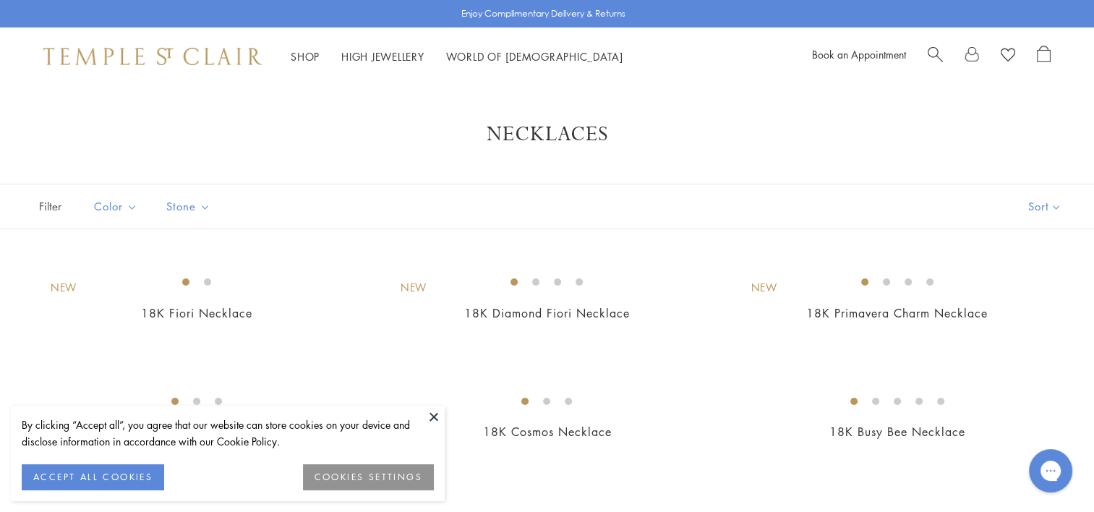
click at [377, 477] on button "COOKIES SETTINGS" at bounding box center [368, 477] width 131 height 26
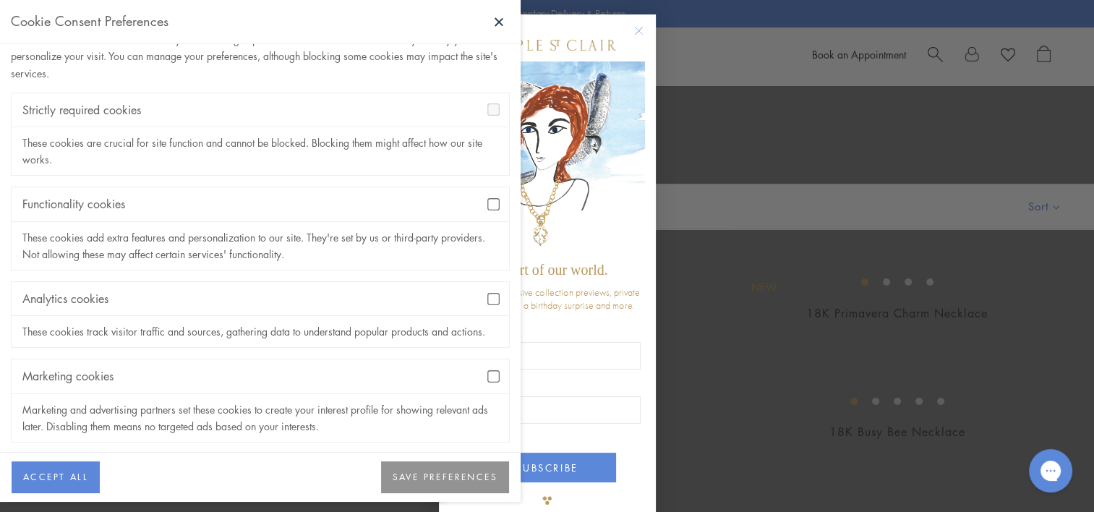
scroll to position [69, 0]
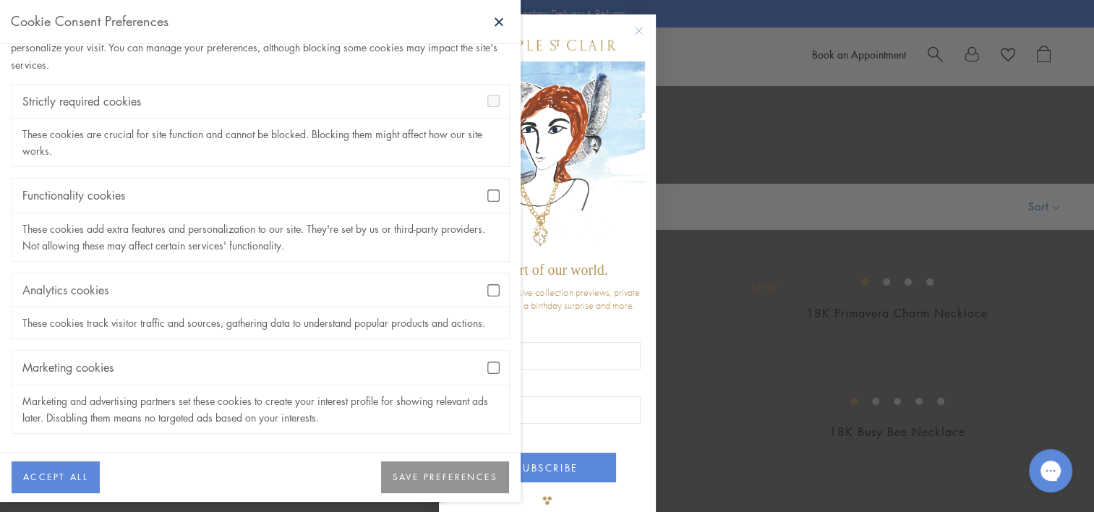
click at [460, 475] on button "SAVE PREFERENCES" at bounding box center [445, 477] width 128 height 32
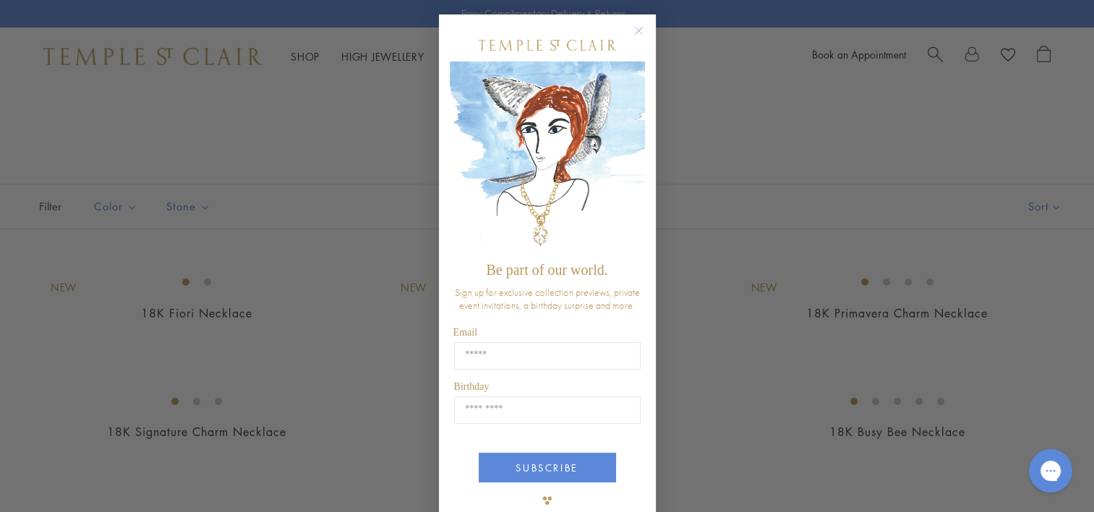
click at [635, 28] on icon "Close dialog" at bounding box center [638, 30] width 7 height 7
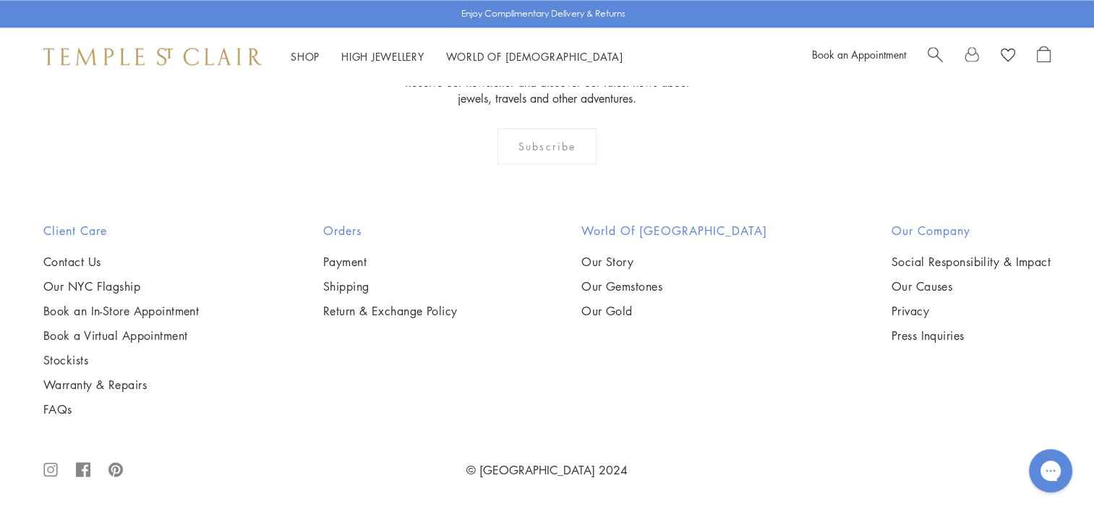
scroll to position [3532, 0]
drag, startPoint x: 1088, startPoint y: 257, endPoint x: 1091, endPoint y: 273, distance: 16.1
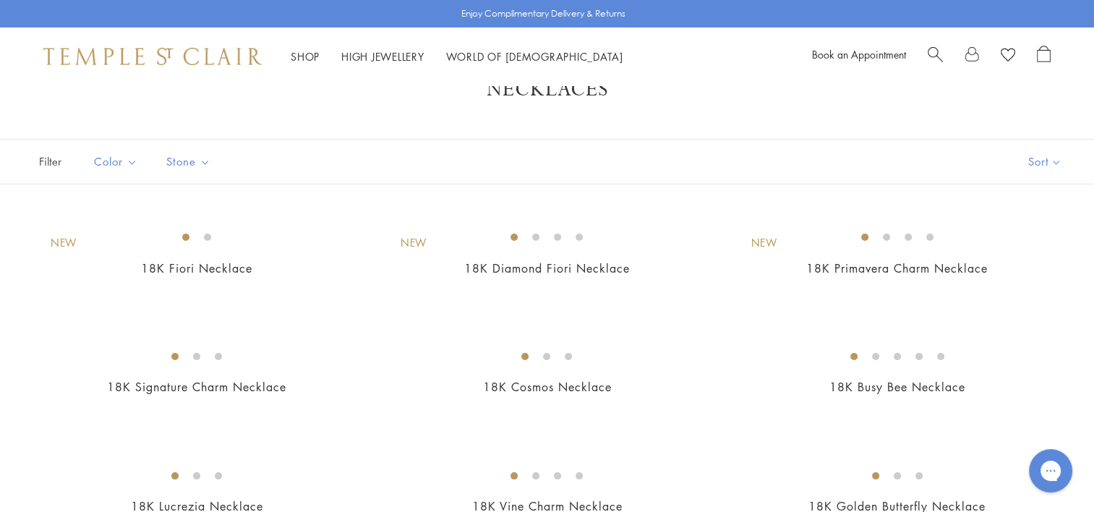
scroll to position [0, 0]
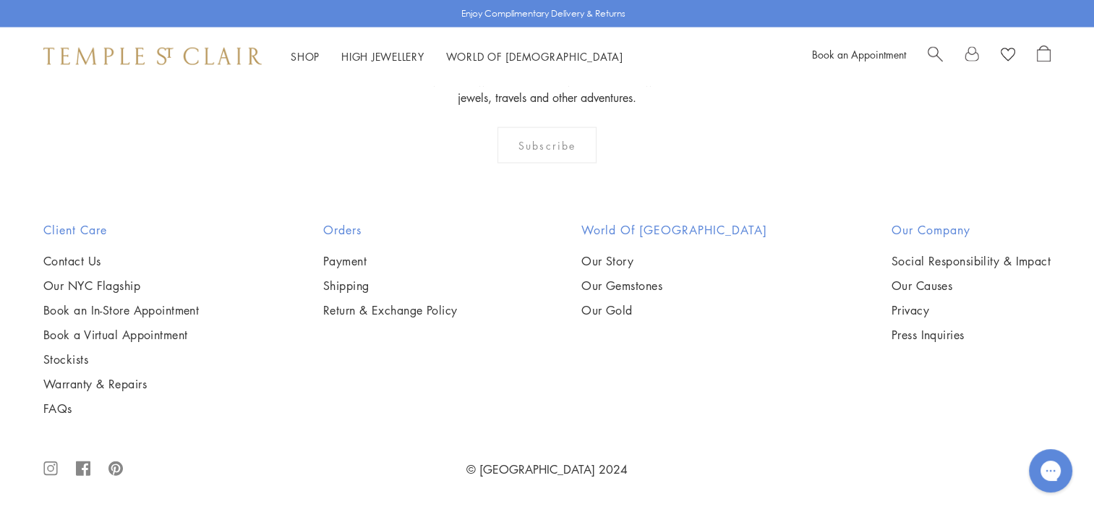
scroll to position [9387, 0]
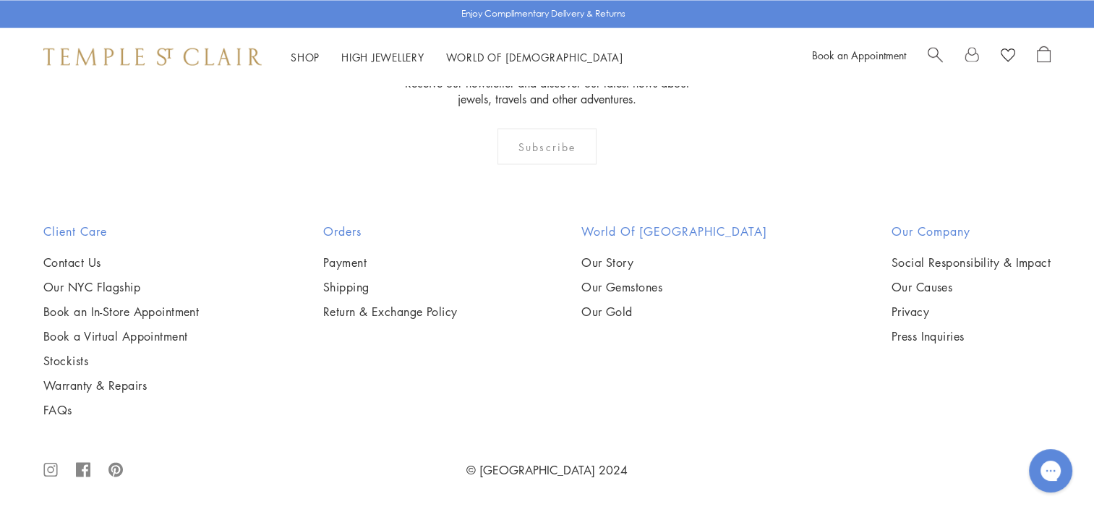
scroll to position [7679, 0]
click at [0, 0] on img at bounding box center [0, 0] width 0 height 0
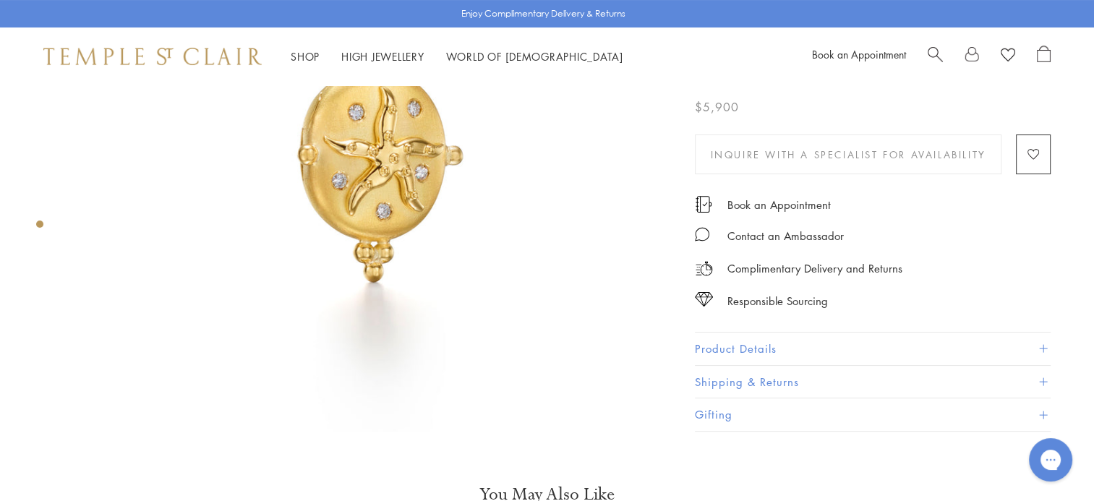
scroll to position [253, 0]
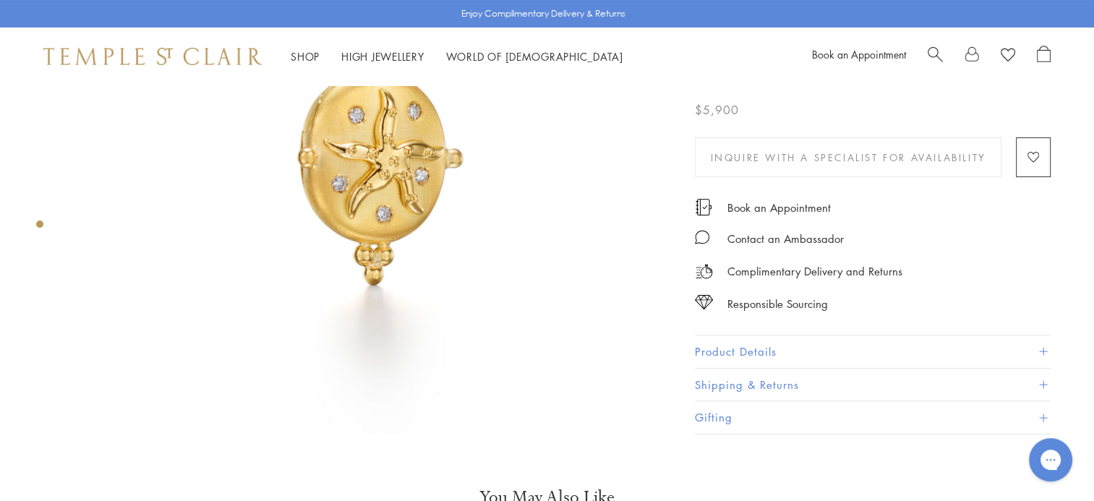
click at [755, 345] on button "Product Details" at bounding box center [873, 352] width 356 height 33
